Goal: Information Seeking & Learning: Compare options

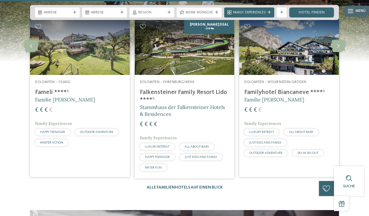
scroll to position [1293, 0]
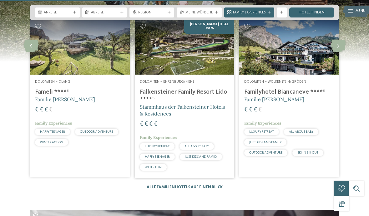
click at [339, 46] on icon at bounding box center [338, 46] width 15 height 13
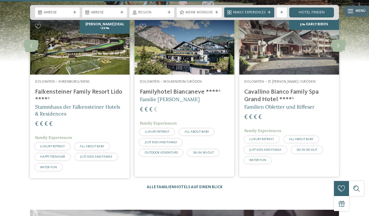
click at [338, 47] on icon at bounding box center [338, 46] width 15 height 13
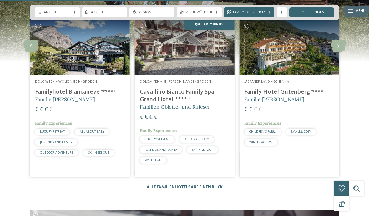
click at [336, 47] on icon at bounding box center [338, 46] width 15 height 13
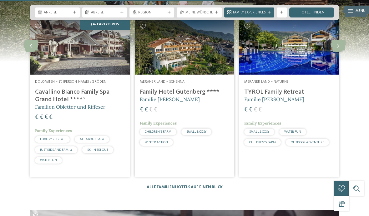
click at [335, 47] on icon at bounding box center [338, 46] width 15 height 13
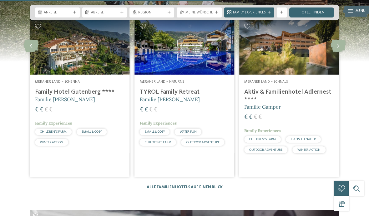
click at [338, 47] on icon at bounding box center [338, 46] width 15 height 13
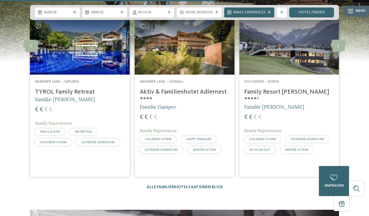
click at [337, 48] on icon at bounding box center [338, 46] width 15 height 13
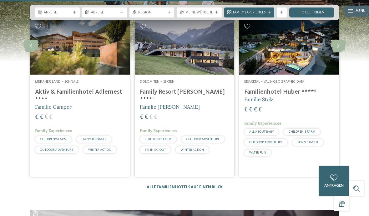
click at [339, 48] on icon at bounding box center [338, 46] width 15 height 13
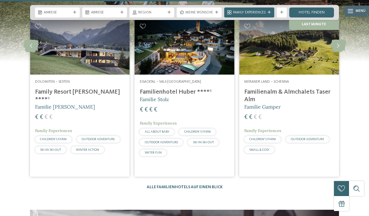
click at [336, 48] on icon at bounding box center [338, 46] width 15 height 13
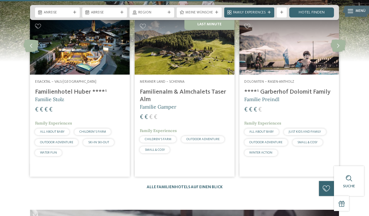
click at [336, 48] on icon at bounding box center [338, 46] width 15 height 13
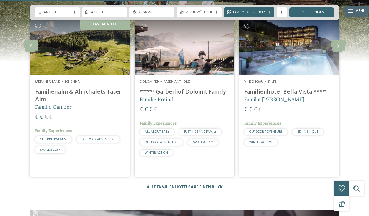
click at [30, 46] on icon at bounding box center [30, 46] width 15 height 13
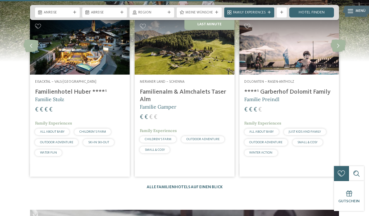
click at [32, 50] on icon at bounding box center [30, 46] width 15 height 13
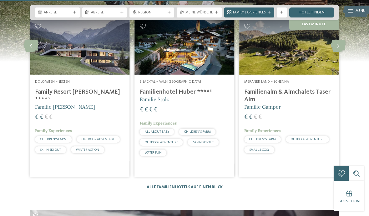
click at [31, 46] on icon at bounding box center [30, 46] width 15 height 13
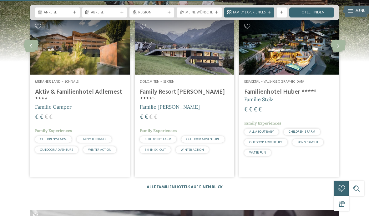
click at [32, 43] on icon at bounding box center [30, 46] width 15 height 13
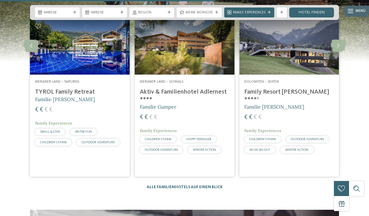
click at [32, 45] on icon at bounding box center [30, 46] width 15 height 13
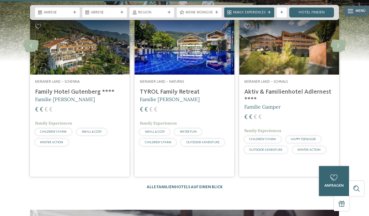
click at [31, 49] on icon at bounding box center [30, 46] width 15 height 13
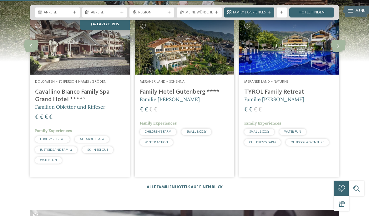
click at [33, 46] on icon at bounding box center [30, 46] width 15 height 13
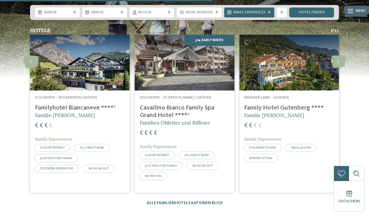
scroll to position [1277, 0]
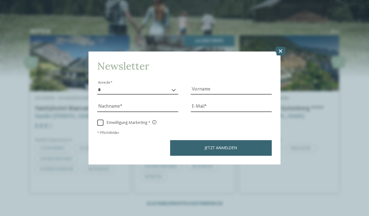
click at [279, 47] on icon at bounding box center [280, 51] width 11 height 9
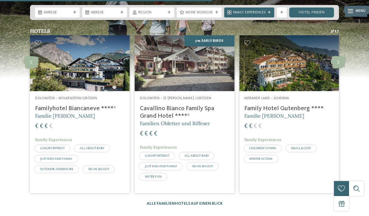
click at [45, 110] on h4 "Familyhotel Biancaneve ****ˢ" at bounding box center [80, 109] width 90 height 8
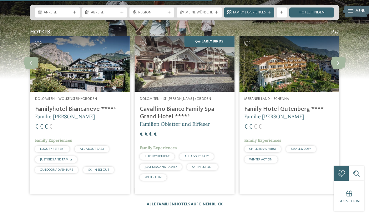
scroll to position [1276, 0]
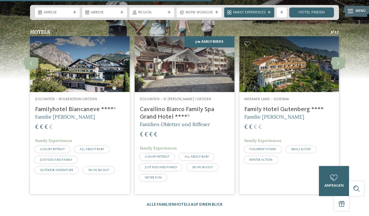
click at [339, 64] on icon at bounding box center [338, 63] width 15 height 13
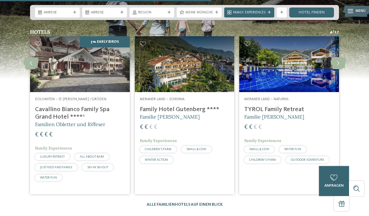
click at [35, 63] on icon at bounding box center [30, 63] width 15 height 13
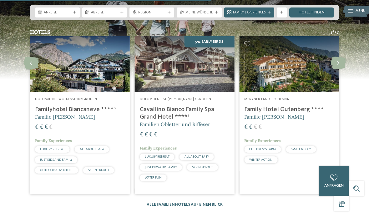
click at [35, 63] on icon at bounding box center [30, 63] width 15 height 13
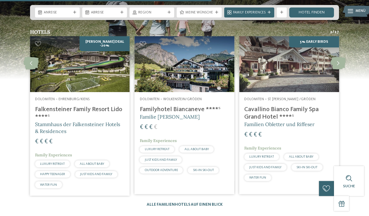
click at [339, 65] on icon at bounding box center [338, 63] width 15 height 13
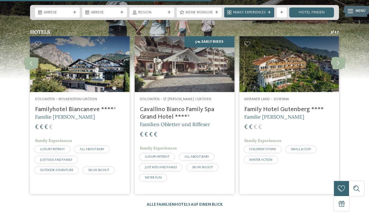
click at [339, 65] on icon at bounding box center [338, 63] width 15 height 13
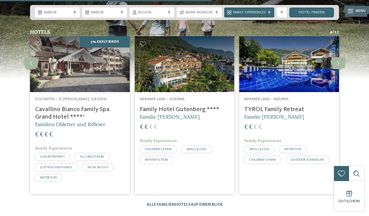
click at [339, 64] on icon at bounding box center [338, 63] width 15 height 13
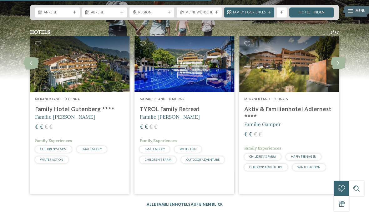
click at [340, 66] on icon at bounding box center [338, 63] width 15 height 13
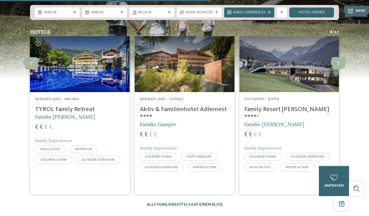
click at [272, 111] on h4 "Family Resort Rainer ****ˢ" at bounding box center [289, 113] width 90 height 15
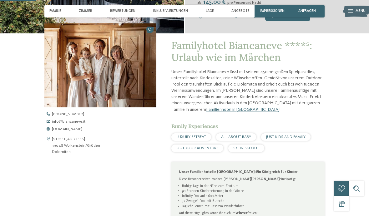
scroll to position [148, 0]
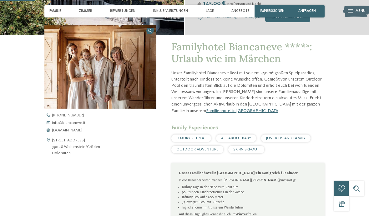
click at [58, 129] on span "www.biancaneve.it" at bounding box center [67, 131] width 30 height 4
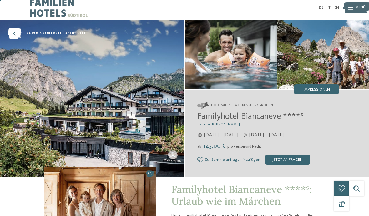
scroll to position [0, 0]
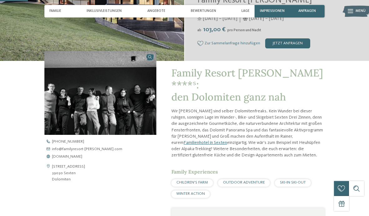
scroll to position [130, 0]
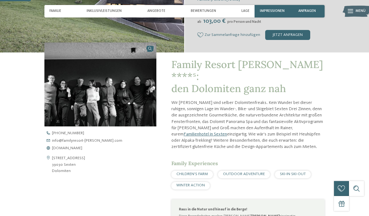
click at [60, 148] on span "www.familyresort-rainer.com" at bounding box center [67, 149] width 30 height 4
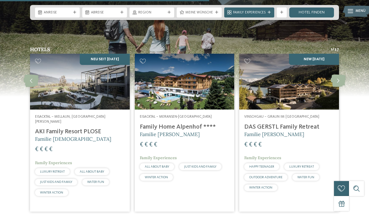
scroll to position [1264, 0]
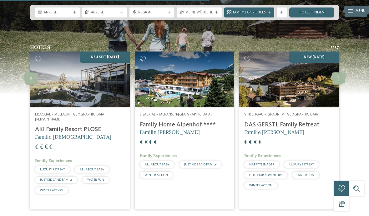
click at [341, 80] on icon at bounding box center [338, 79] width 15 height 13
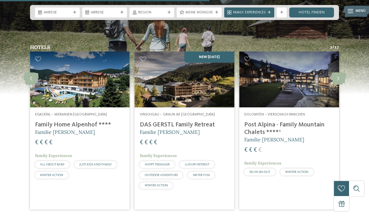
click at [338, 79] on icon at bounding box center [338, 79] width 15 height 13
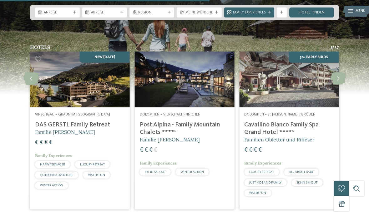
click at [340, 80] on icon at bounding box center [338, 79] width 15 height 13
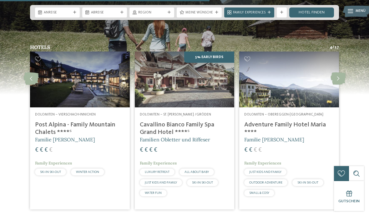
click at [336, 80] on icon at bounding box center [338, 79] width 15 height 13
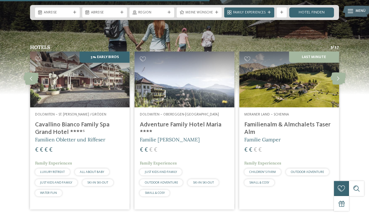
click at [338, 81] on icon at bounding box center [338, 79] width 15 height 13
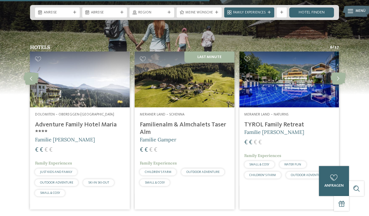
click at [338, 79] on icon at bounding box center [338, 79] width 15 height 13
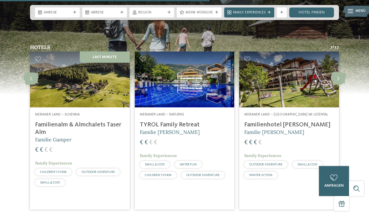
click at [336, 81] on icon at bounding box center [338, 79] width 15 height 13
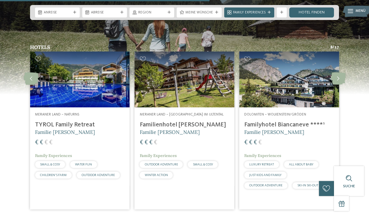
click at [336, 81] on icon at bounding box center [338, 79] width 15 height 13
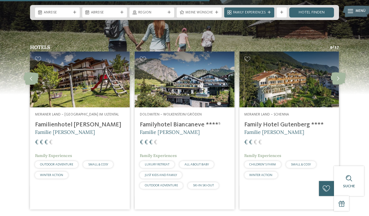
click at [340, 79] on icon at bounding box center [338, 79] width 15 height 13
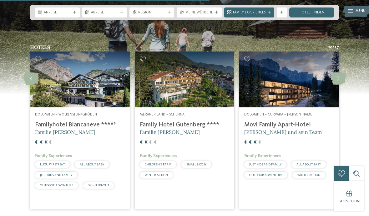
click at [292, 125] on h4 "Movi Family Apart-Hotel" at bounding box center [289, 125] width 90 height 8
click at [337, 79] on icon at bounding box center [338, 79] width 15 height 13
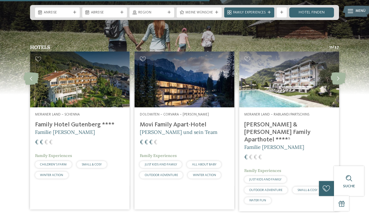
click at [337, 79] on icon at bounding box center [338, 79] width 15 height 13
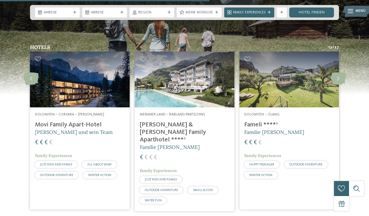
click at [336, 80] on icon at bounding box center [338, 79] width 15 height 13
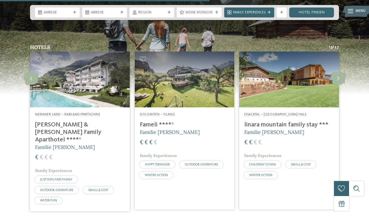
click at [339, 81] on icon at bounding box center [338, 79] width 15 height 13
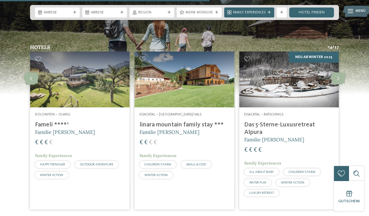
click at [337, 81] on icon at bounding box center [338, 79] width 15 height 13
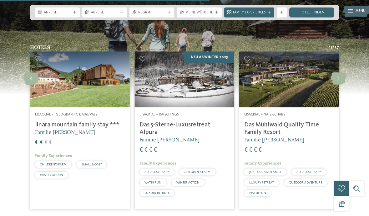
click at [340, 80] on icon at bounding box center [338, 79] width 15 height 13
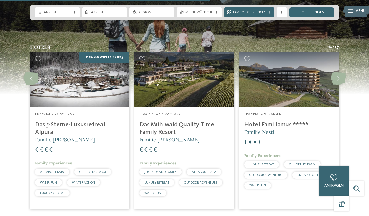
click at [339, 82] on icon at bounding box center [338, 79] width 15 height 13
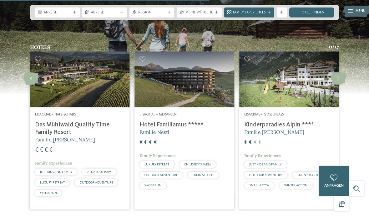
click at [337, 82] on icon at bounding box center [338, 79] width 15 height 13
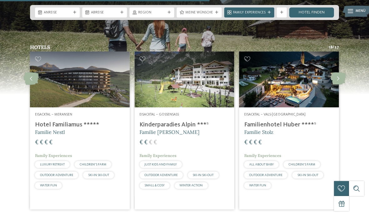
click at [338, 79] on icon at bounding box center [338, 79] width 15 height 13
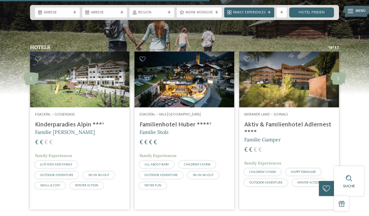
click at [340, 80] on icon at bounding box center [338, 79] width 15 height 13
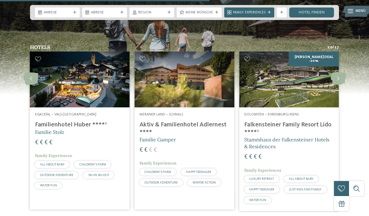
click at [302, 91] on img at bounding box center [289, 80] width 100 height 56
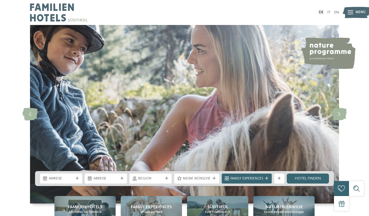
scroll to position [1236, 0]
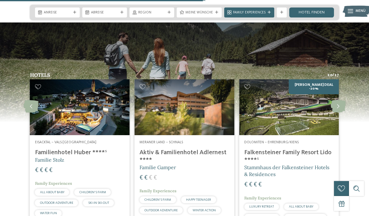
click at [335, 108] on icon at bounding box center [338, 106] width 15 height 13
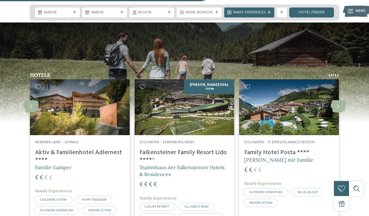
click at [282, 153] on h4 "Family Hotel Posta ****" at bounding box center [289, 153] width 90 height 8
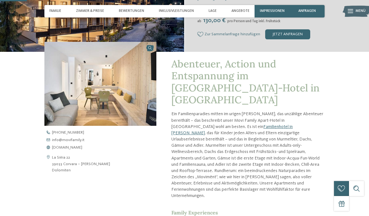
scroll to position [136, 0]
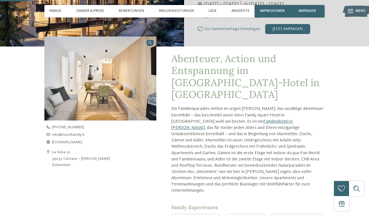
click at [58, 141] on span "[DOMAIN_NAME]" at bounding box center [67, 143] width 30 height 4
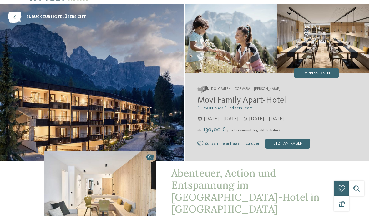
scroll to position [0, 0]
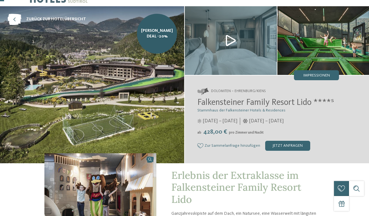
scroll to position [19, 0]
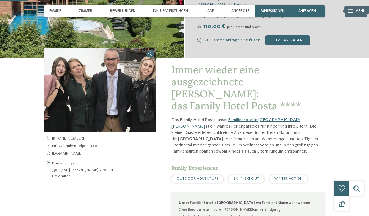
scroll to position [125, 0]
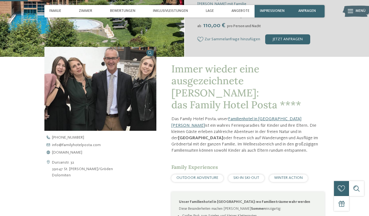
click at [63, 151] on span "[DOMAIN_NAME]" at bounding box center [67, 153] width 30 height 4
